Goal: Find specific page/section: Find specific page/section

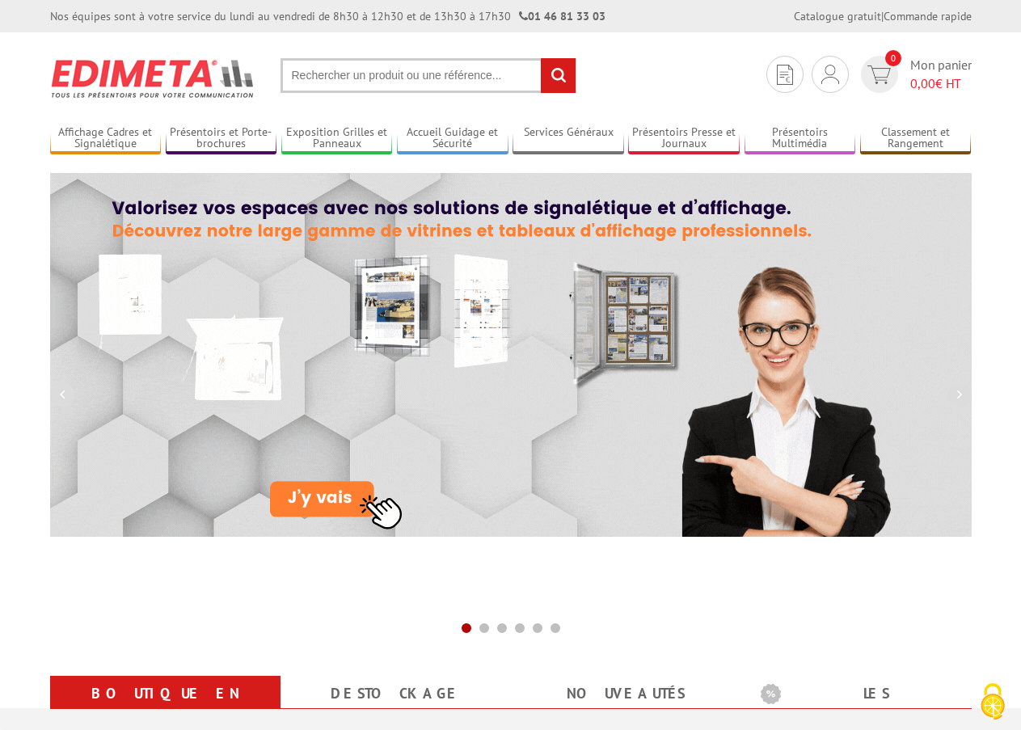
click at [415, 81] on input "text" at bounding box center [428, 75] width 296 height 35
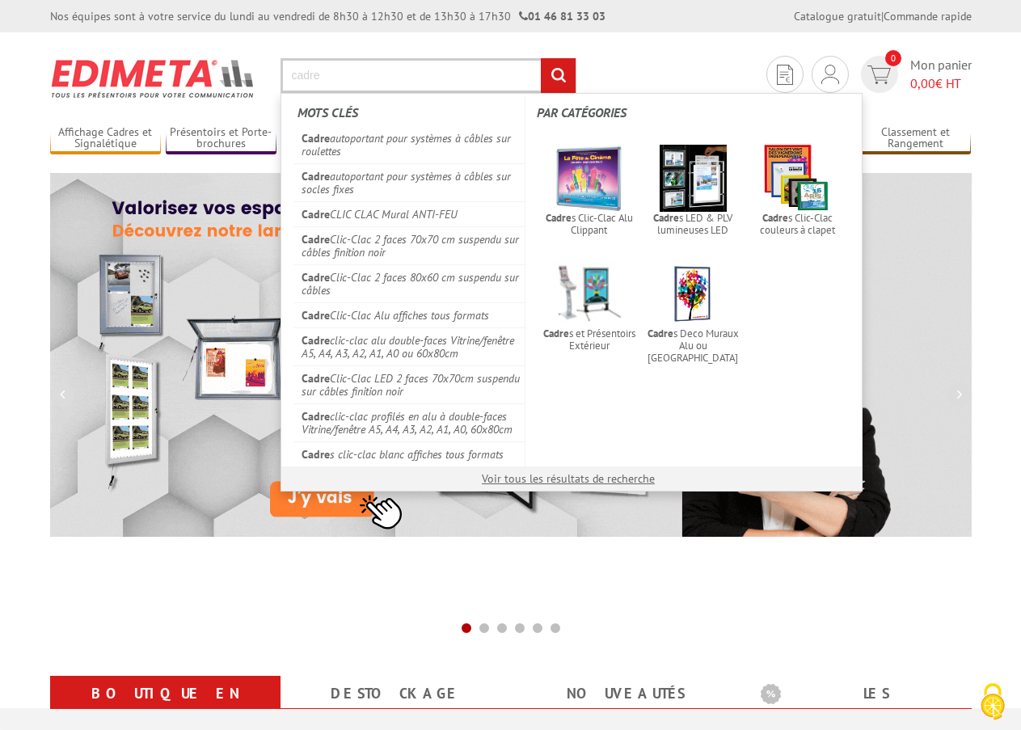
type input "cadre"
click at [541, 58] on input "rechercher" at bounding box center [558, 75] width 35 height 35
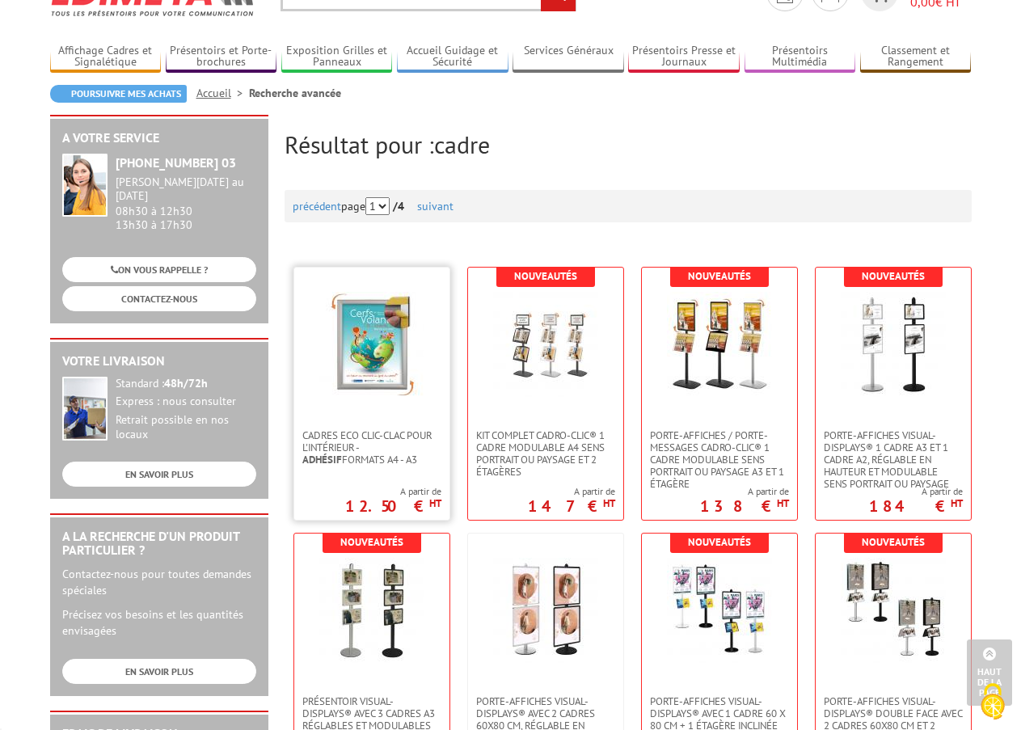
scroll to position [81, 0]
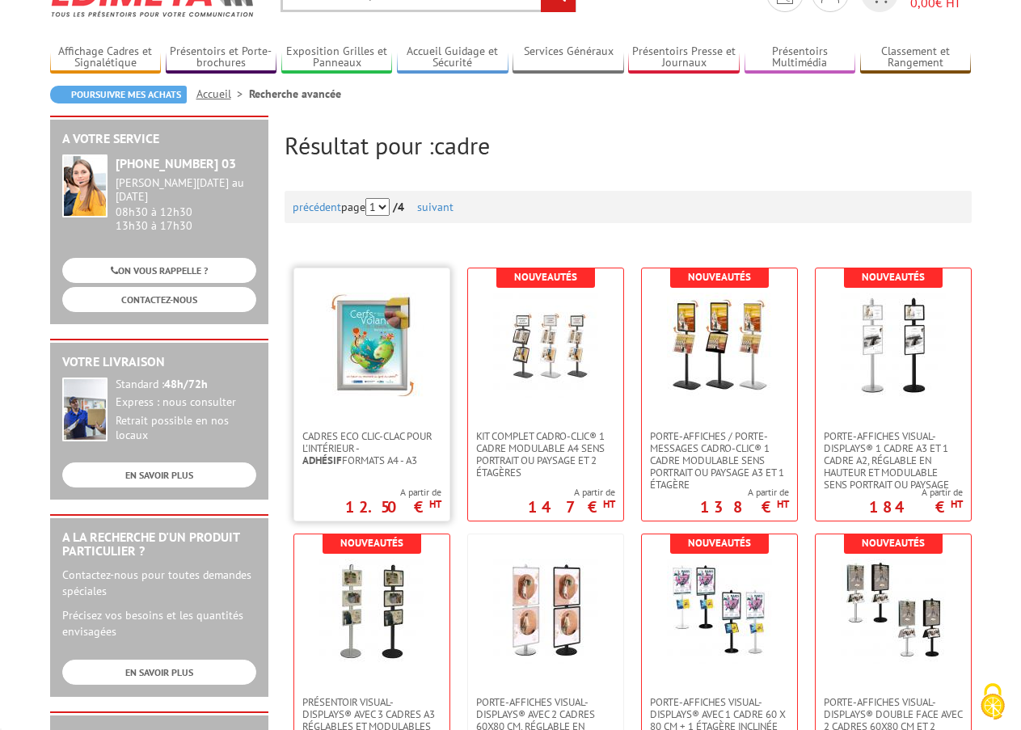
click at [388, 361] on img at bounding box center [371, 345] width 105 height 105
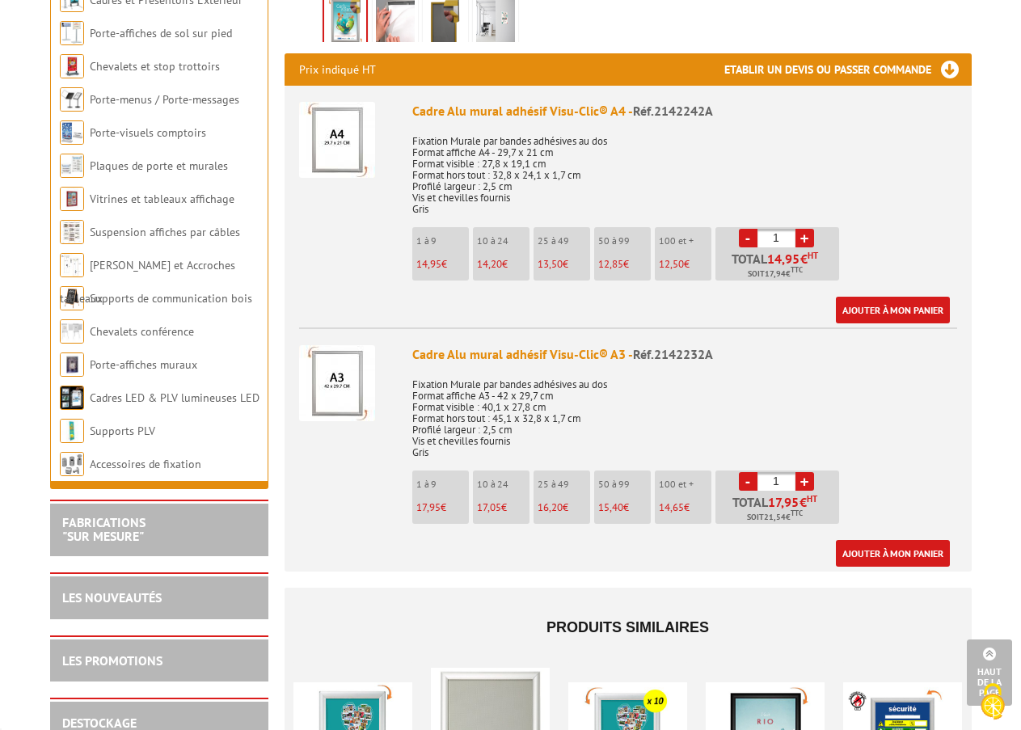
scroll to position [647, 0]
